Goal: Task Accomplishment & Management: Manage account settings

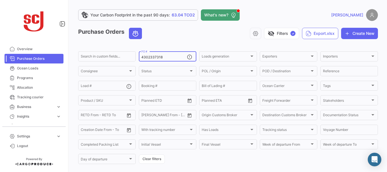
type input "4302337318"
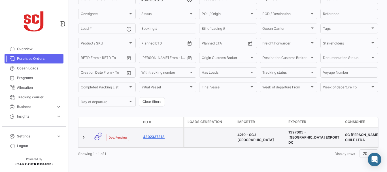
click at [153, 134] on link "4302337318" at bounding box center [162, 136] width 38 height 5
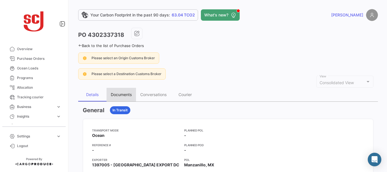
click at [122, 92] on div "Documents" at bounding box center [120, 95] width 29 height 14
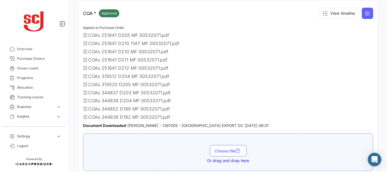
scroll to position [305, 0]
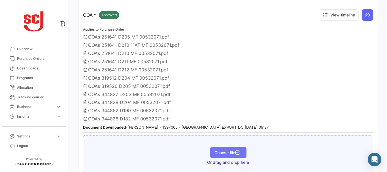
click at [217, 151] on span "Choose file" at bounding box center [227, 152] width 27 height 5
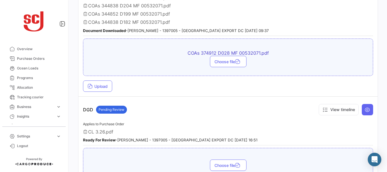
scroll to position [403, 0]
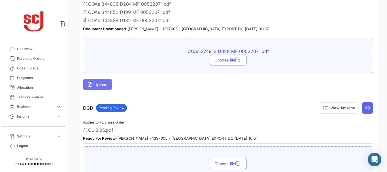
click at [106, 87] on button "Upload" at bounding box center [97, 84] width 29 height 11
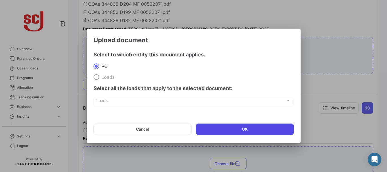
click at [239, 130] on button "OK" at bounding box center [245, 128] width 98 height 11
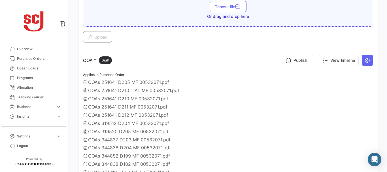
scroll to position [256, 0]
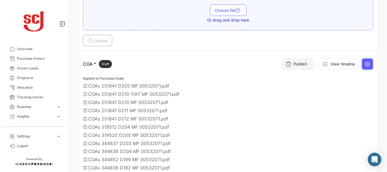
click at [296, 61] on button "Publish" at bounding box center [297, 63] width 31 height 11
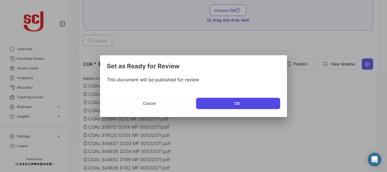
click at [232, 100] on button "OK" at bounding box center [238, 103] width 84 height 11
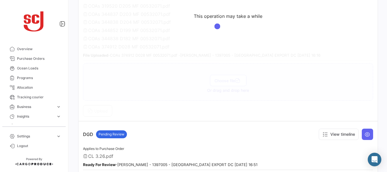
scroll to position [382, 0]
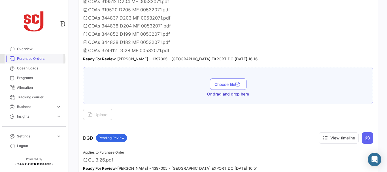
click at [27, 59] on span "Purchase Orders" at bounding box center [39, 58] width 44 height 5
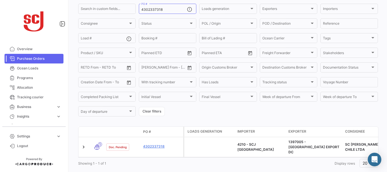
scroll to position [57, 0]
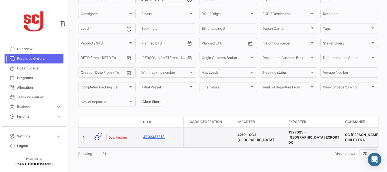
click at [159, 134] on link "4302337318" at bounding box center [162, 136] width 38 height 5
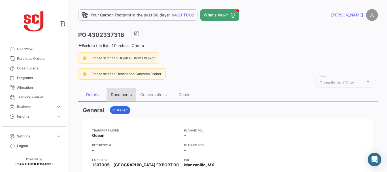
click at [121, 95] on div "Documents" at bounding box center [121, 94] width 21 height 5
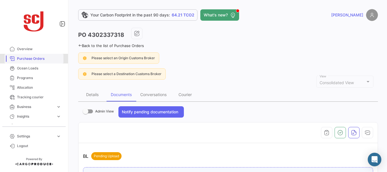
click at [34, 57] on span "Purchase Orders" at bounding box center [39, 58] width 44 height 5
